Goal: Task Accomplishment & Management: Manage account settings

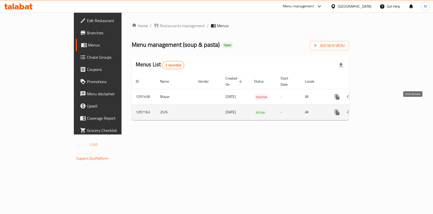
click at [380, 110] on link "enhanced table" at bounding box center [374, 112] width 12 height 12
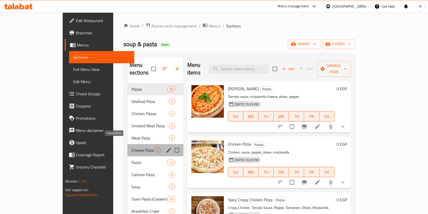
click at [132, 147] on span "Cheese Pizza" at bounding box center [143, 150] width 23 height 6
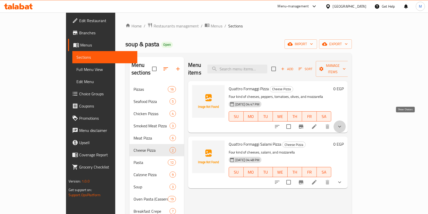
click at [343, 123] on icon "show more" at bounding box center [340, 126] width 6 height 6
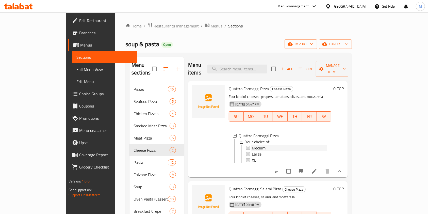
click at [252, 145] on span "Medium" at bounding box center [259, 148] width 14 height 6
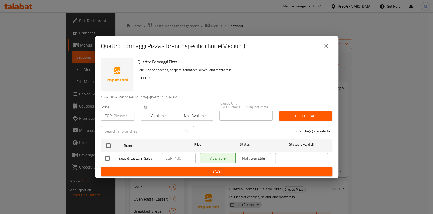
click at [108, 158] on input "checkbox" at bounding box center [107, 158] width 11 height 11
checkbox input "true"
click at [179, 158] on input "135" at bounding box center [185, 158] width 21 height 10
click at [177, 158] on input "135" at bounding box center [185, 158] width 21 height 10
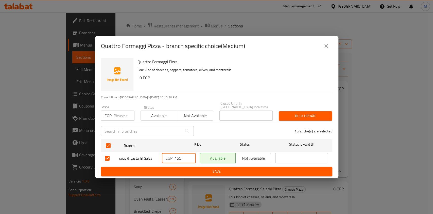
type input "155"
click at [183, 168] on span "Save" at bounding box center [216, 171] width 223 height 6
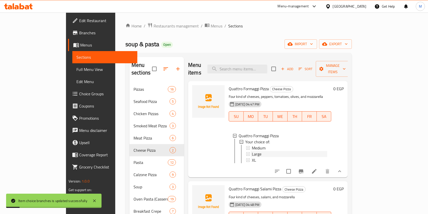
click at [262, 151] on div "Large" at bounding box center [289, 154] width 75 height 6
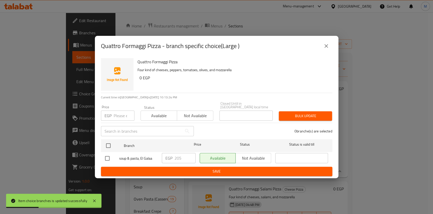
click at [107, 153] on input "checkbox" at bounding box center [107, 158] width 11 height 11
checkbox input "true"
click at [177, 158] on input "205" at bounding box center [185, 158] width 21 height 10
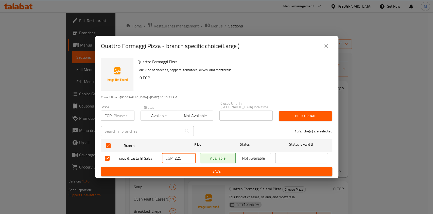
type input "225"
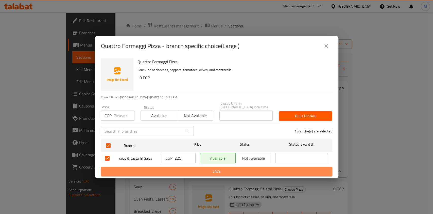
click at [177, 167] on button "Save" at bounding box center [217, 171] width 232 height 9
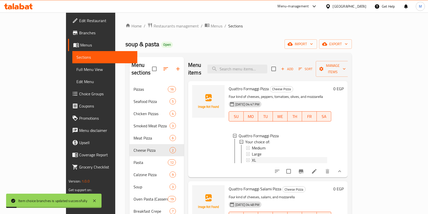
click at [262, 157] on div "XL" at bounding box center [289, 160] width 75 height 6
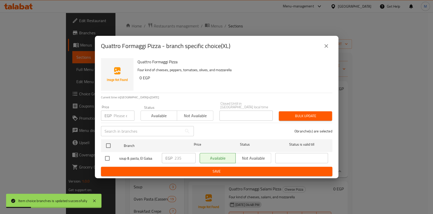
click at [107, 158] on input "checkbox" at bounding box center [107, 158] width 11 height 11
checkbox input "true"
click at [178, 158] on input "235" at bounding box center [185, 158] width 21 height 10
type input "245"
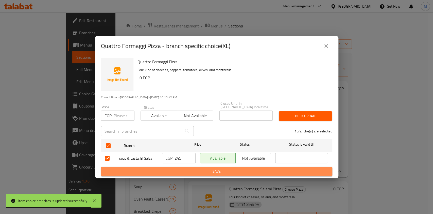
click at [182, 168] on span "Save" at bounding box center [216, 171] width 223 height 6
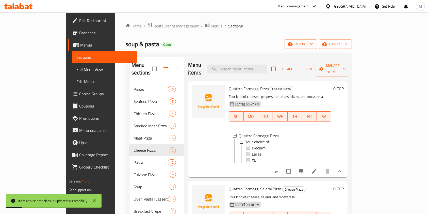
scroll to position [187, 0]
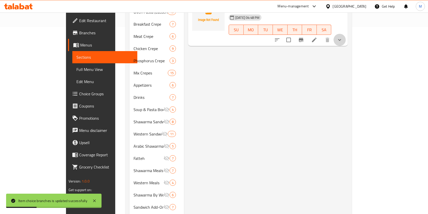
click at [346, 42] on button "show more" at bounding box center [340, 40] width 12 height 12
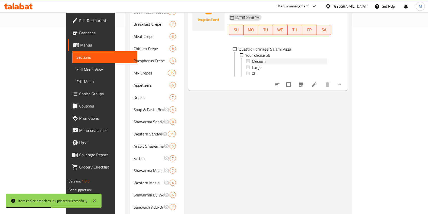
click at [285, 58] on div "Medium" at bounding box center [289, 61] width 75 height 6
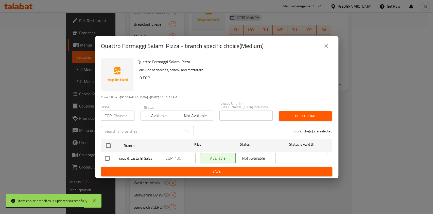
click at [108, 156] on input "checkbox" at bounding box center [107, 158] width 11 height 11
checkbox input "true"
click at [177, 156] on input "135" at bounding box center [185, 158] width 21 height 10
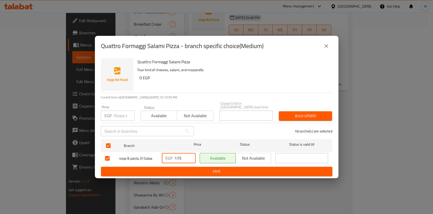
type input "175"
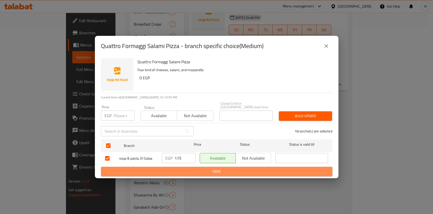
click at [179, 167] on button "Save" at bounding box center [217, 171] width 232 height 9
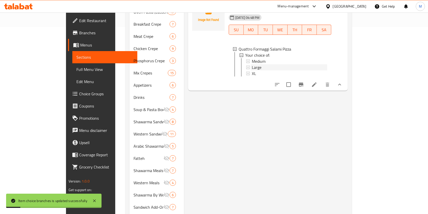
click at [253, 66] on div "Large" at bounding box center [289, 67] width 75 height 6
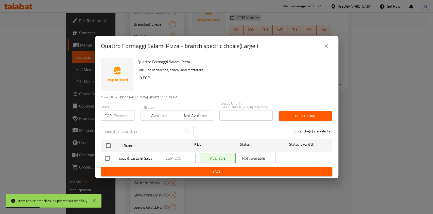
click at [107, 157] on input "checkbox" at bounding box center [107, 158] width 11 height 11
checkbox input "true"
click at [179, 158] on input "205" at bounding box center [185, 158] width 21 height 10
type input "225"
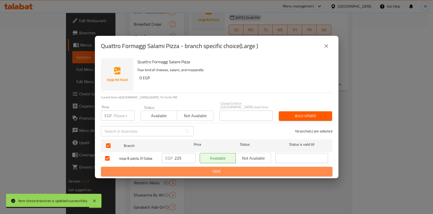
click at [181, 168] on span "Save" at bounding box center [216, 171] width 223 height 6
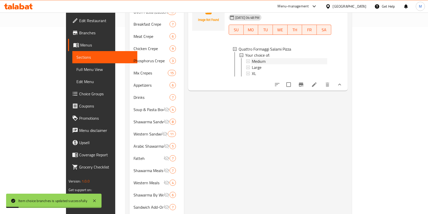
click at [252, 58] on span "Medium" at bounding box center [259, 61] width 14 height 6
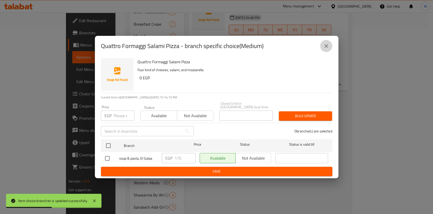
click at [325, 44] on button "close" at bounding box center [326, 46] width 12 height 12
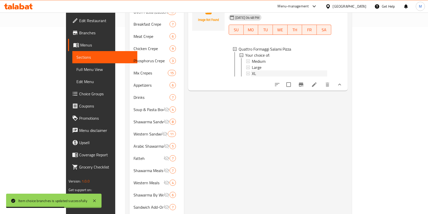
click at [289, 72] on div "XL" at bounding box center [289, 73] width 75 height 6
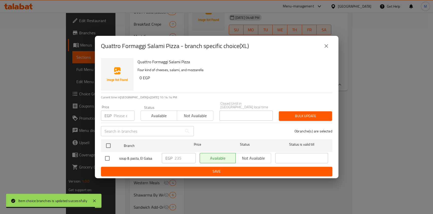
click at [109, 156] on input "checkbox" at bounding box center [107, 158] width 11 height 11
checkbox input "true"
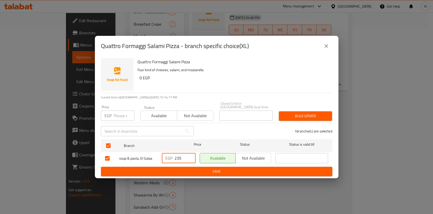
click at [177, 158] on input "235" at bounding box center [185, 158] width 21 height 10
type input "255"
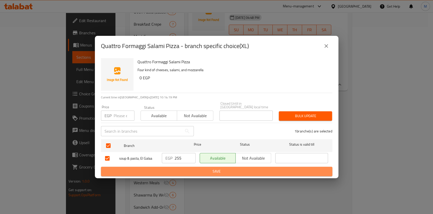
click at [180, 168] on span "Save" at bounding box center [216, 171] width 223 height 6
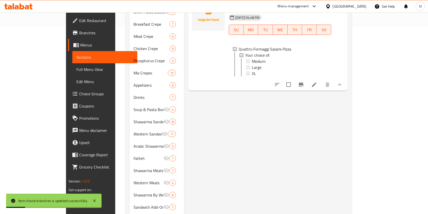
scroll to position [0, 0]
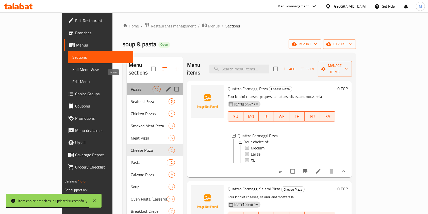
click at [131, 86] on span "Pizzas" at bounding box center [142, 89] width 22 height 6
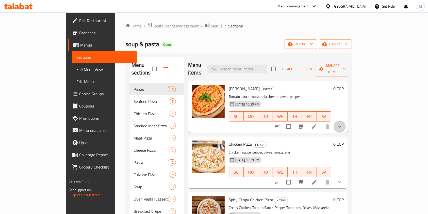
click at [346, 124] on button "show more" at bounding box center [340, 126] width 12 height 12
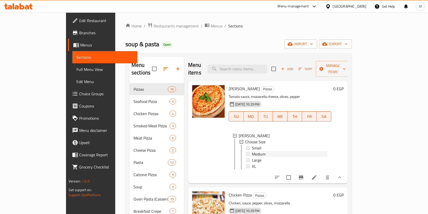
click at [313, 151] on div "Medium" at bounding box center [289, 154] width 75 height 6
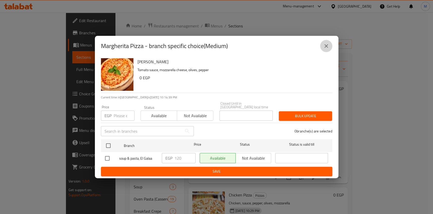
click at [322, 51] on button "close" at bounding box center [326, 46] width 12 height 12
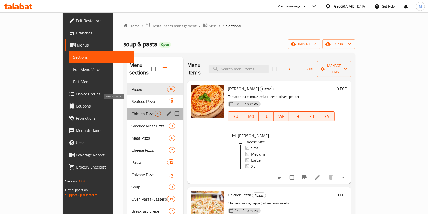
click at [132, 110] on span "Chicken Pizzas" at bounding box center [143, 113] width 23 height 6
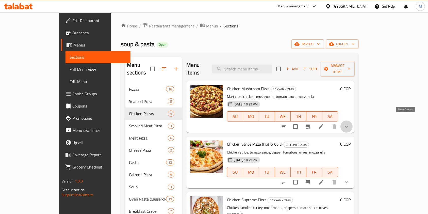
click at [350, 123] on icon "show more" at bounding box center [347, 126] width 6 height 6
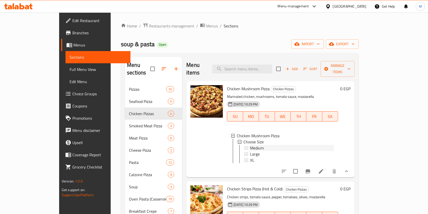
click at [301, 145] on div "Medium" at bounding box center [292, 148] width 84 height 6
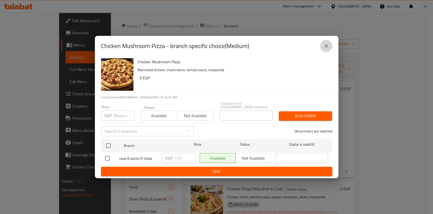
click at [322, 51] on button "close" at bounding box center [326, 46] width 12 height 12
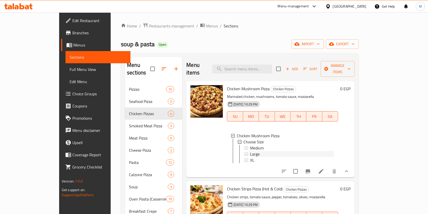
click at [250, 151] on div "Large" at bounding box center [292, 154] width 84 height 6
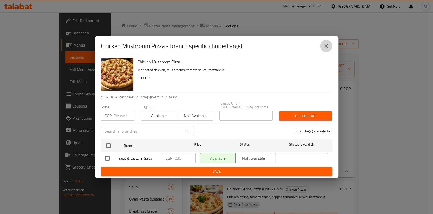
click at [326, 45] on icon "close" at bounding box center [326, 46] width 6 height 6
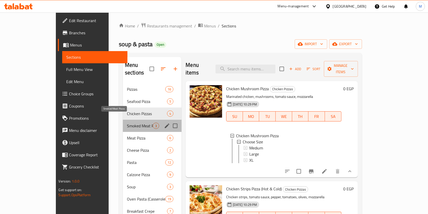
click at [127, 123] on span "Smoked Meat Pizza" at bounding box center [140, 126] width 26 height 6
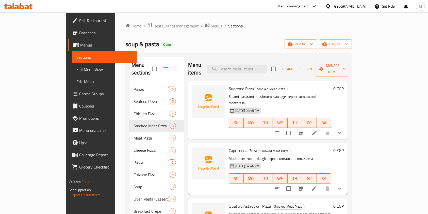
click at [346, 127] on button "show more" at bounding box center [340, 133] width 12 height 12
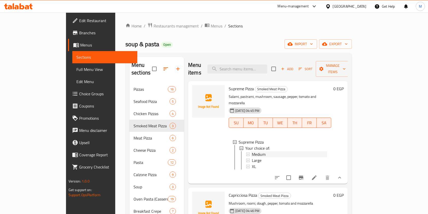
click at [303, 151] on div "Medium" at bounding box center [289, 154] width 75 height 6
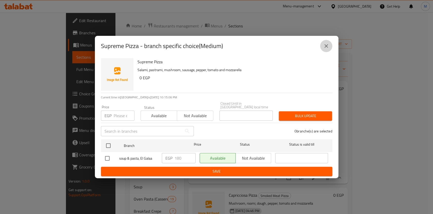
click at [331, 48] on button "close" at bounding box center [326, 46] width 12 height 12
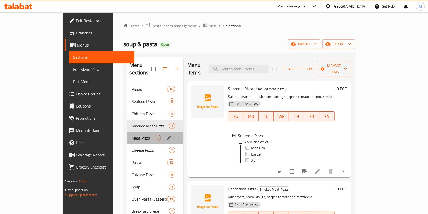
click at [127, 134] on div "Meat Pizza 6" at bounding box center [155, 138] width 56 height 12
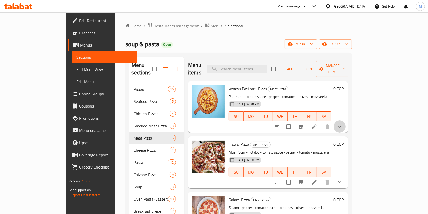
click at [346, 120] on button "show more" at bounding box center [340, 126] width 12 height 12
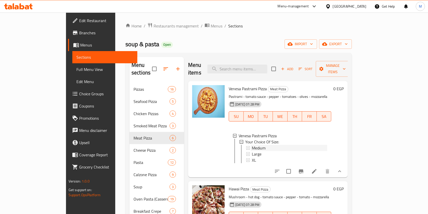
click at [325, 145] on div "Medium" at bounding box center [289, 148] width 75 height 6
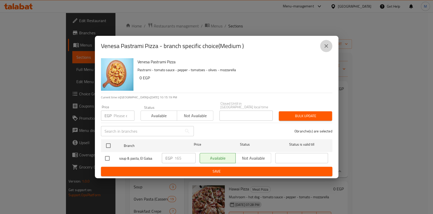
click at [330, 47] on button "close" at bounding box center [326, 46] width 12 height 12
